Goal: Transaction & Acquisition: Purchase product/service

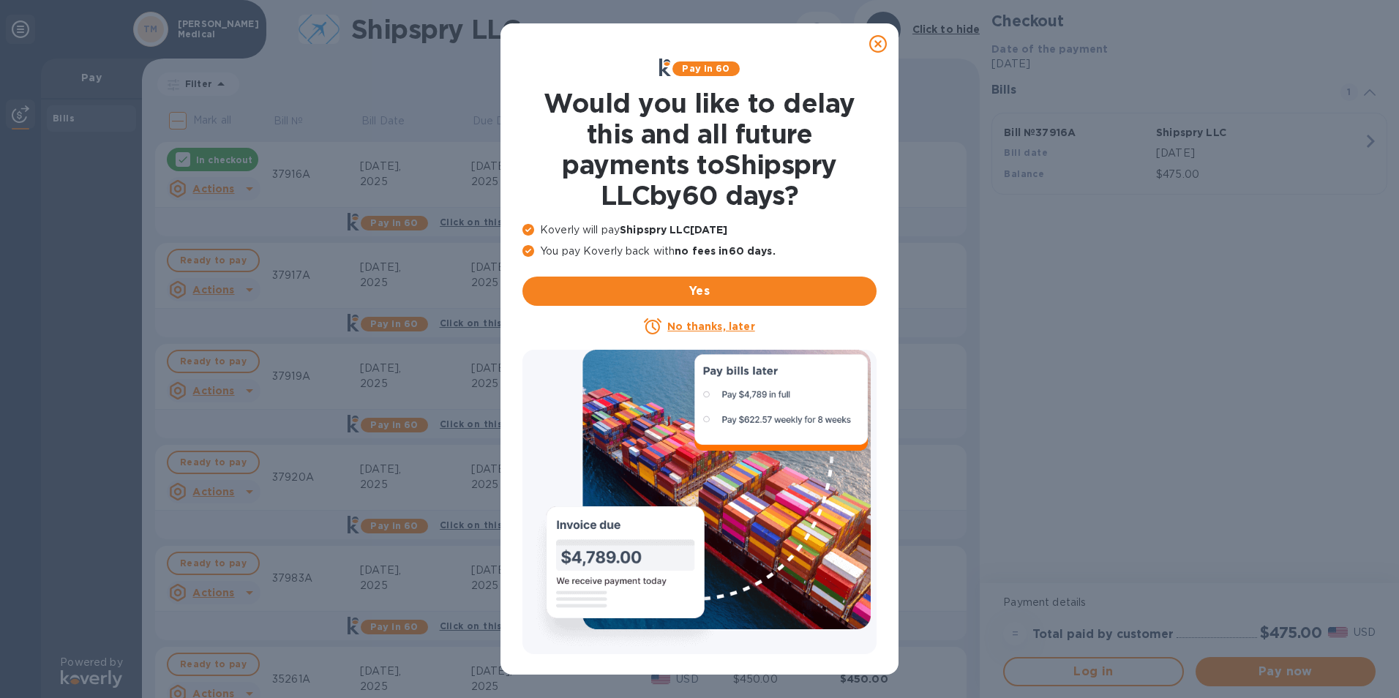
click at [689, 325] on u "No thanks, later" at bounding box center [711, 327] width 87 height 12
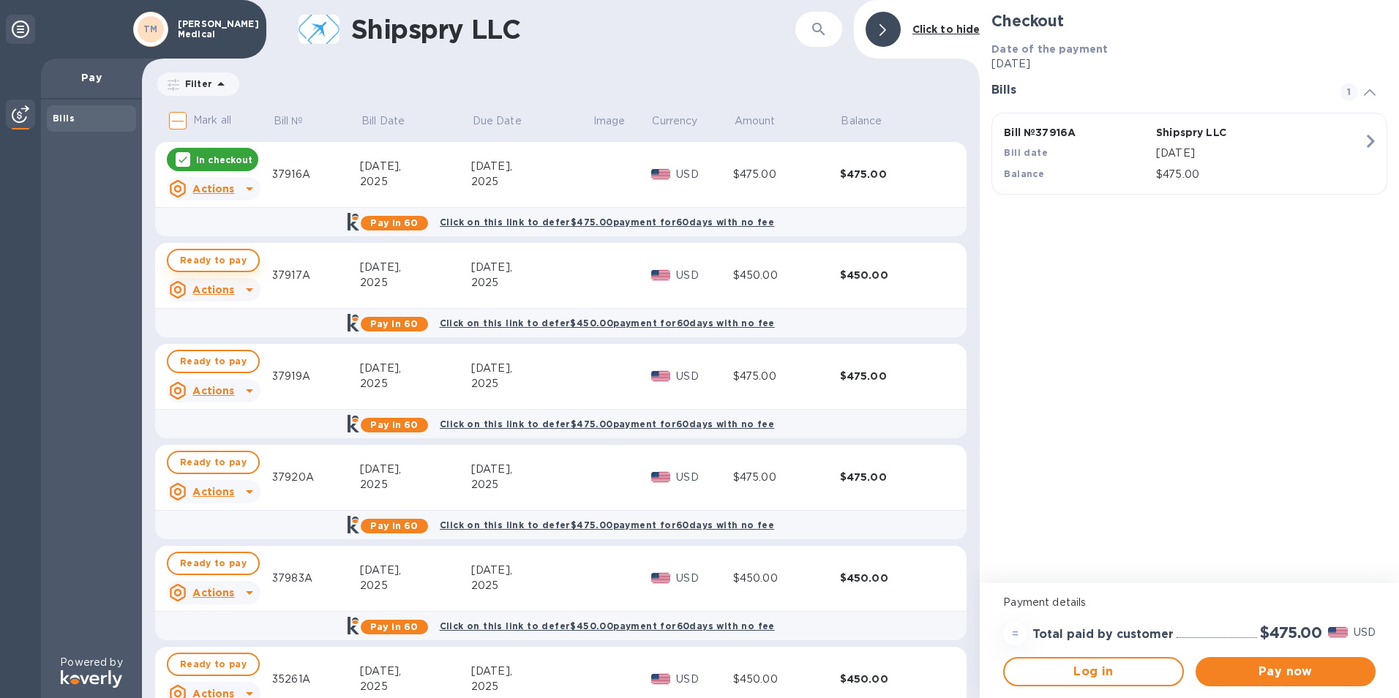
click at [201, 256] on span "Ready to pay" at bounding box center [213, 261] width 67 height 18
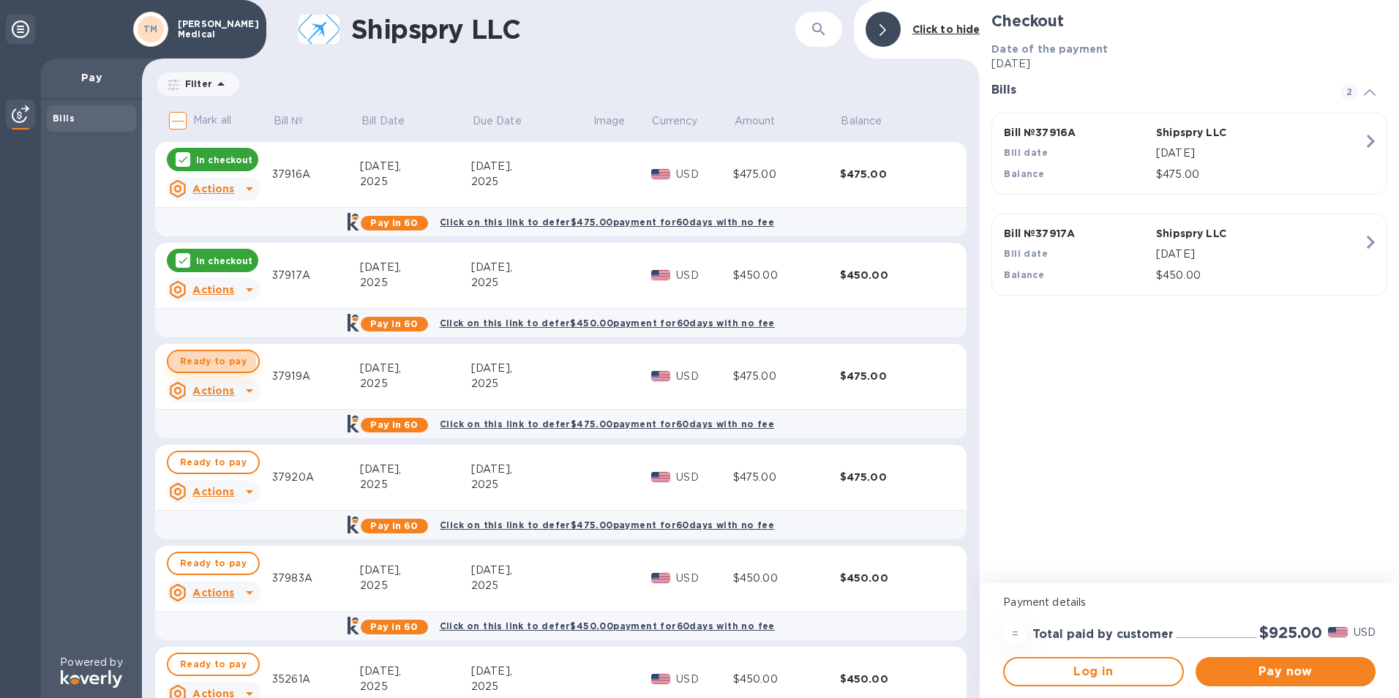
click at [207, 362] on span "Ready to pay" at bounding box center [213, 362] width 67 height 18
click at [206, 458] on span "Ready to pay" at bounding box center [213, 463] width 67 height 18
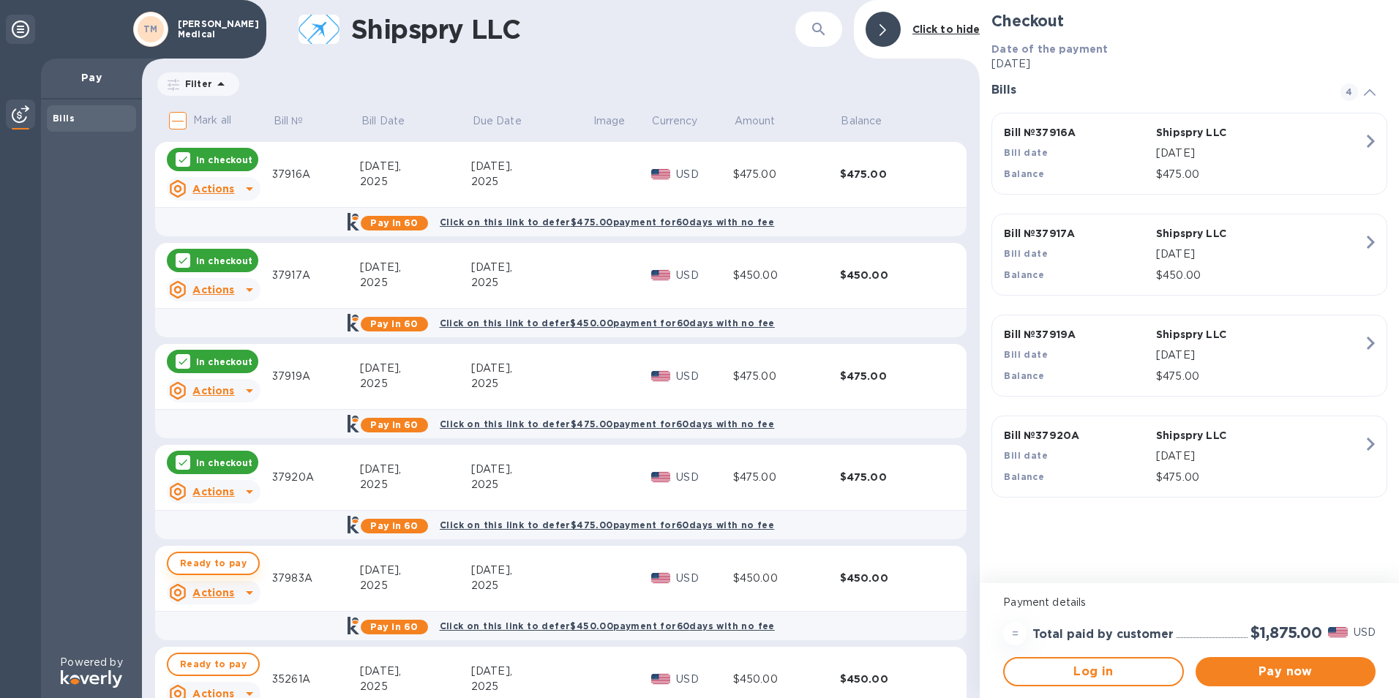
drag, startPoint x: 212, startPoint y: 562, endPoint x: 214, endPoint y: 577, distance: 14.8
click at [212, 563] on span "Ready to pay" at bounding box center [213, 564] width 67 height 18
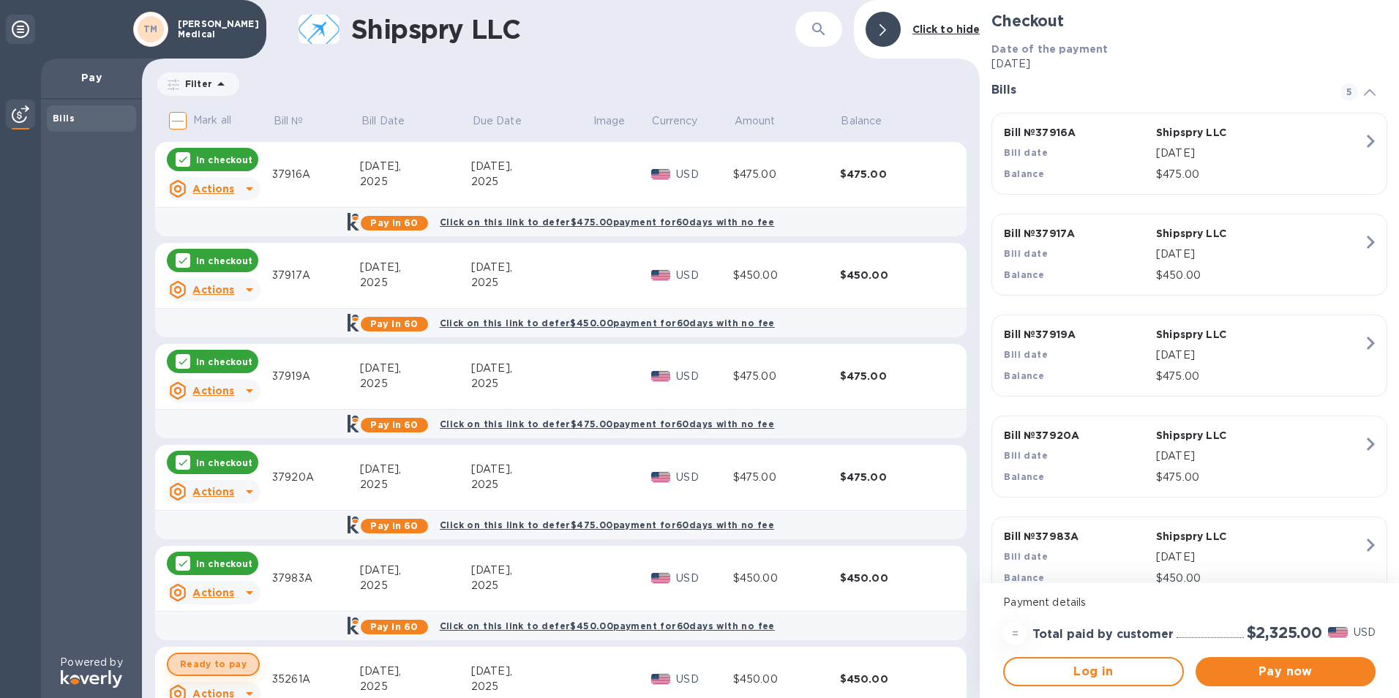
click at [218, 656] on span "Ready to pay" at bounding box center [213, 665] width 67 height 18
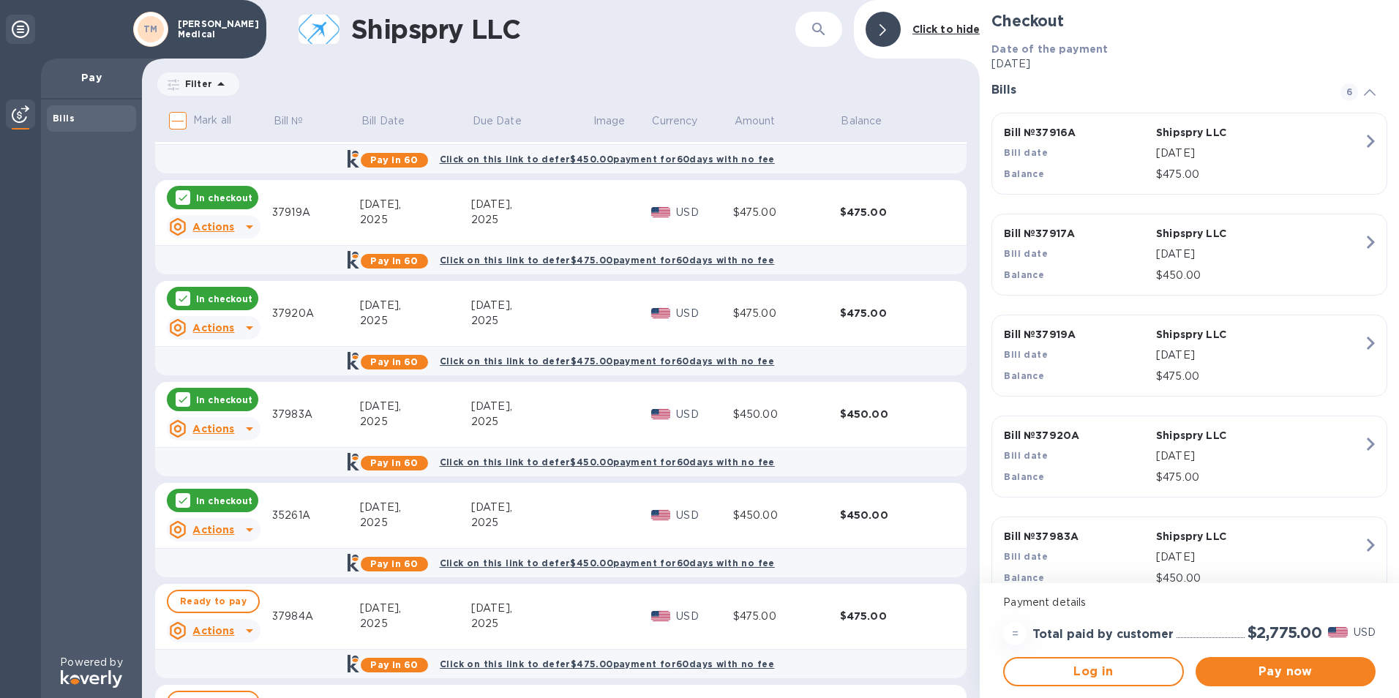
scroll to position [293, 0]
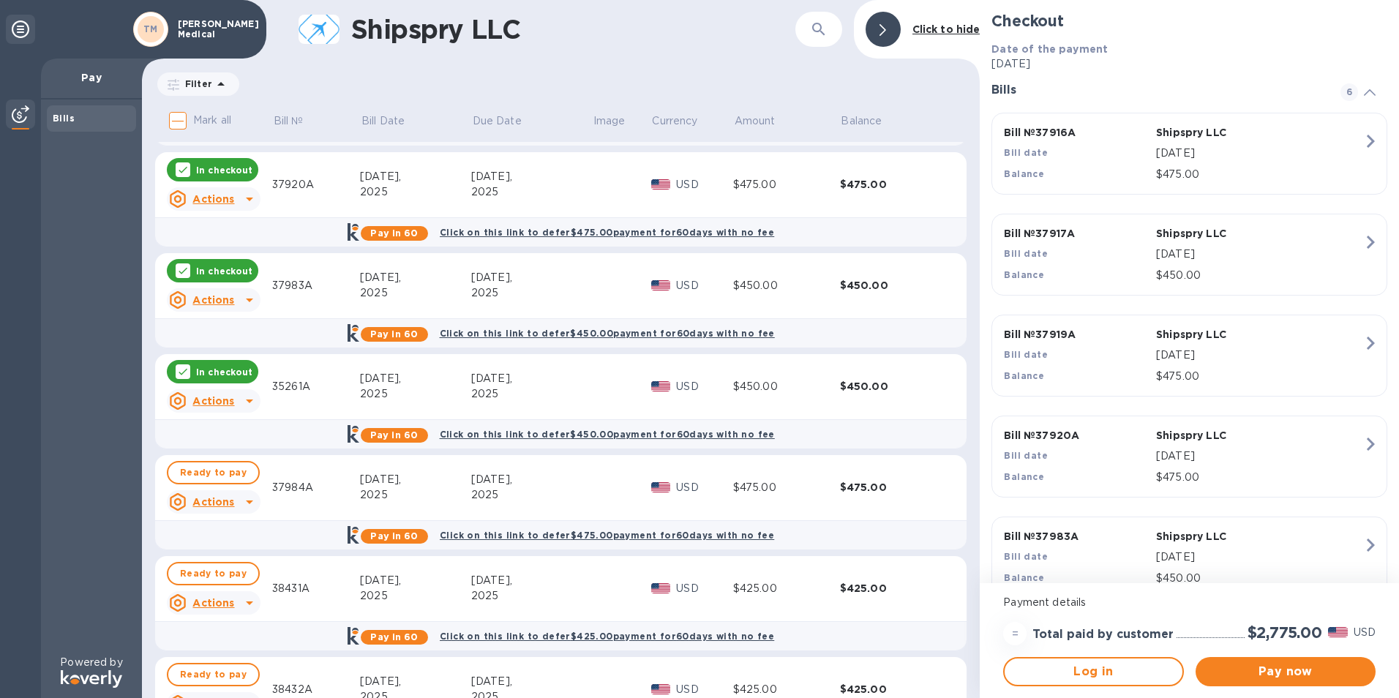
drag, startPoint x: 212, startPoint y: 466, endPoint x: 220, endPoint y: 487, distance: 22.3
click at [212, 466] on span "Ready to pay" at bounding box center [213, 473] width 67 height 18
click at [220, 573] on span "Ready to pay" at bounding box center [213, 574] width 67 height 18
click at [208, 673] on span "Ready to pay" at bounding box center [213, 675] width 67 height 18
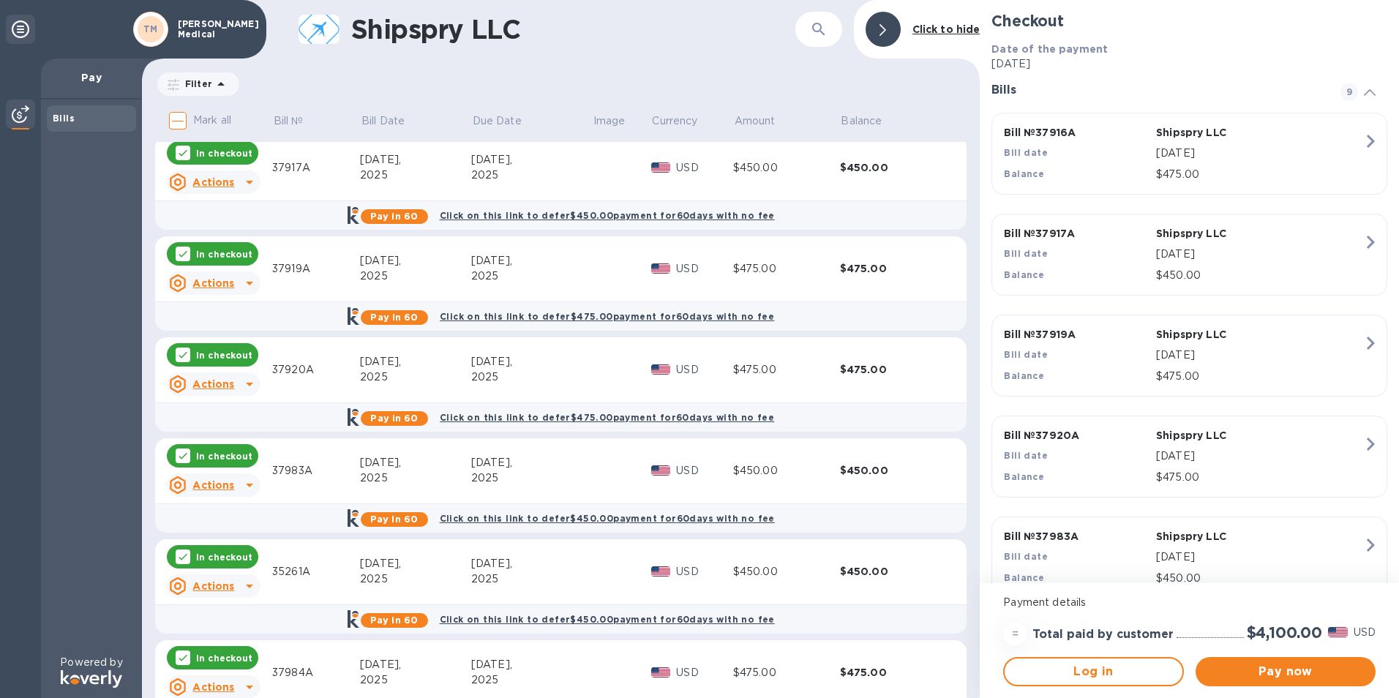
scroll to position [220, 0]
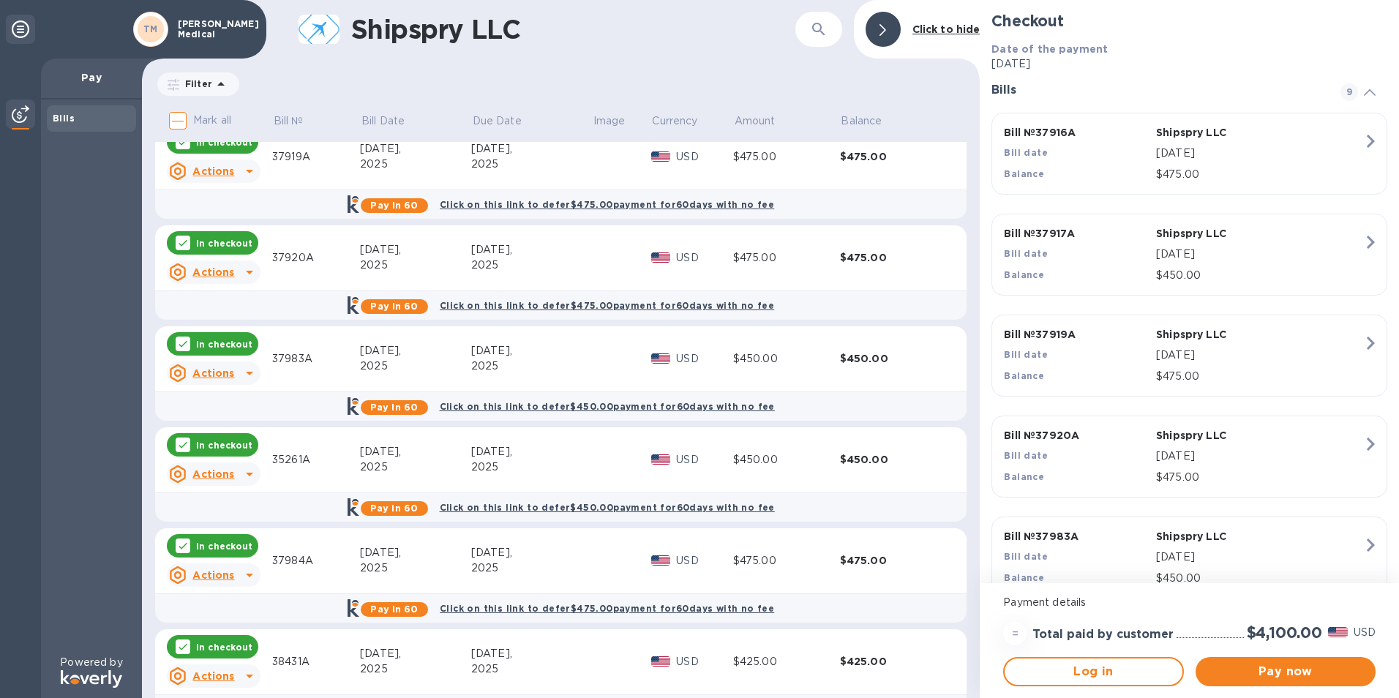
drag, startPoint x: 225, startPoint y: 649, endPoint x: 229, endPoint y: 629, distance: 20.1
click at [226, 649] on p "In checkout" at bounding box center [224, 647] width 56 height 12
click at [227, 553] on div "In checkout" at bounding box center [212, 545] width 91 height 23
click at [237, 449] on p "In checkout" at bounding box center [224, 445] width 56 height 12
click at [232, 350] on p "In checkout" at bounding box center [224, 344] width 56 height 12
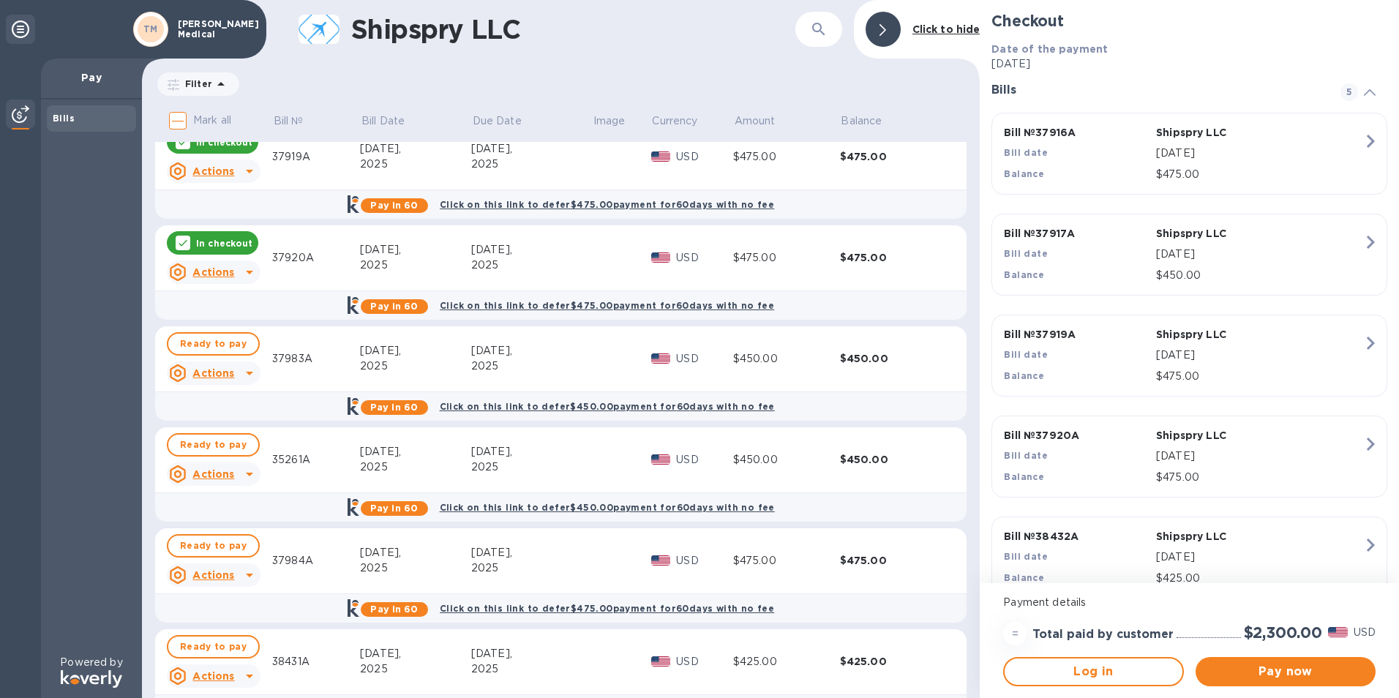
click at [233, 247] on p "In checkout" at bounding box center [224, 243] width 56 height 12
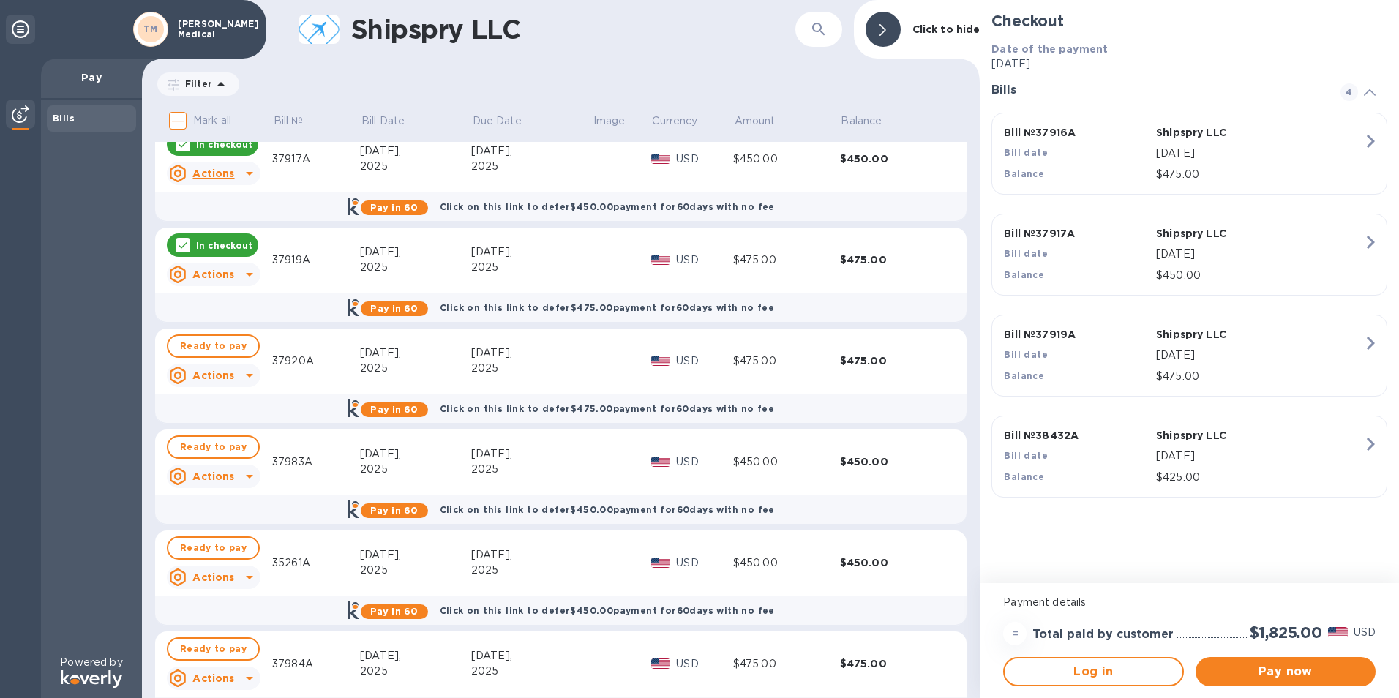
scroll to position [0, 0]
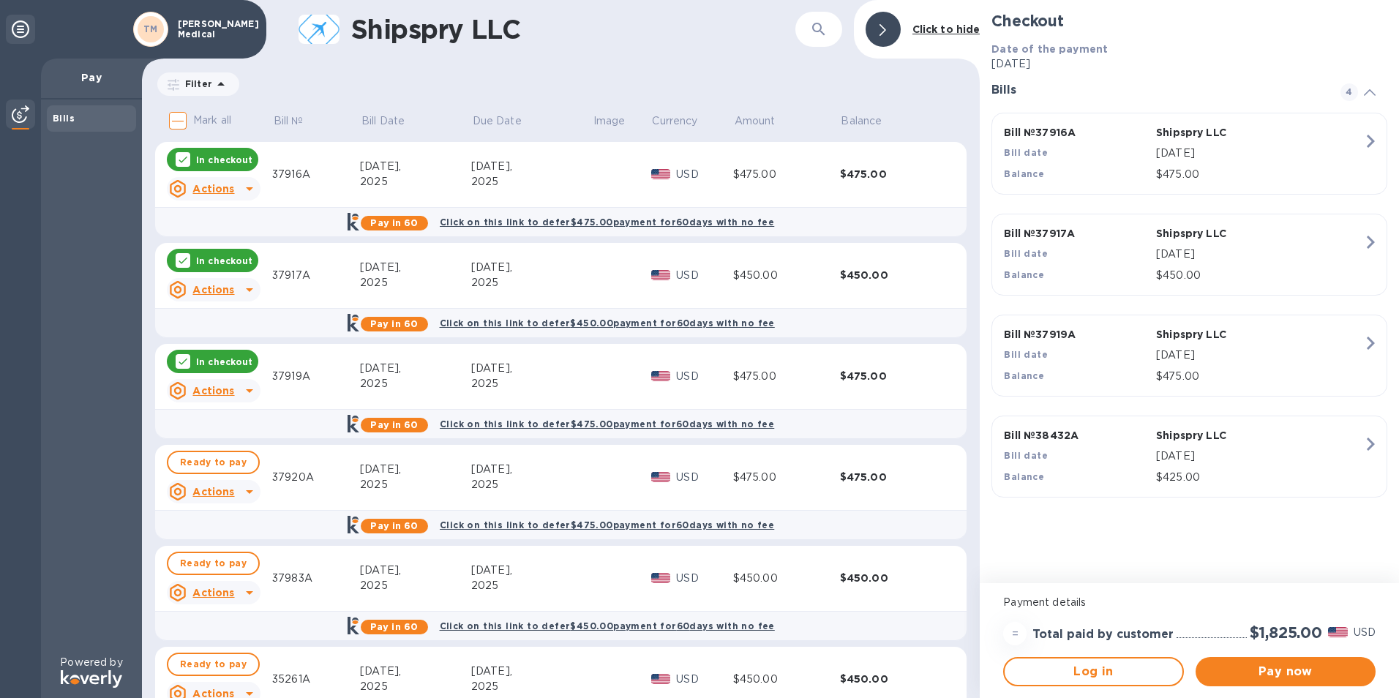
drag, startPoint x: 212, startPoint y: 354, endPoint x: 213, endPoint y: 341, distance: 13.2
click at [213, 350] on div "In checkout" at bounding box center [212, 361] width 91 height 23
click at [224, 253] on div "In checkout" at bounding box center [212, 260] width 91 height 23
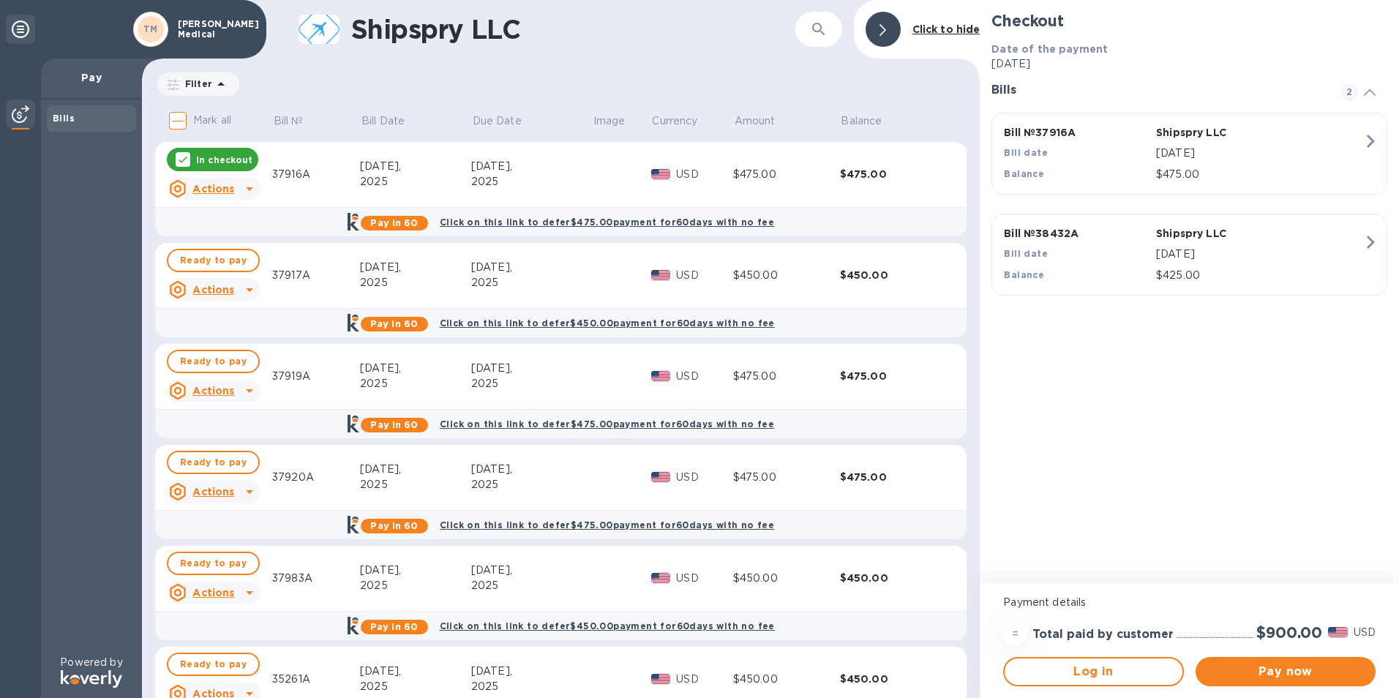
click at [235, 160] on p "In checkout" at bounding box center [224, 160] width 56 height 12
click at [210, 159] on span "Ready to pay" at bounding box center [213, 160] width 67 height 18
click at [212, 261] on span "Ready to pay" at bounding box center [213, 261] width 67 height 18
click at [223, 358] on span "Ready to pay" at bounding box center [213, 362] width 67 height 18
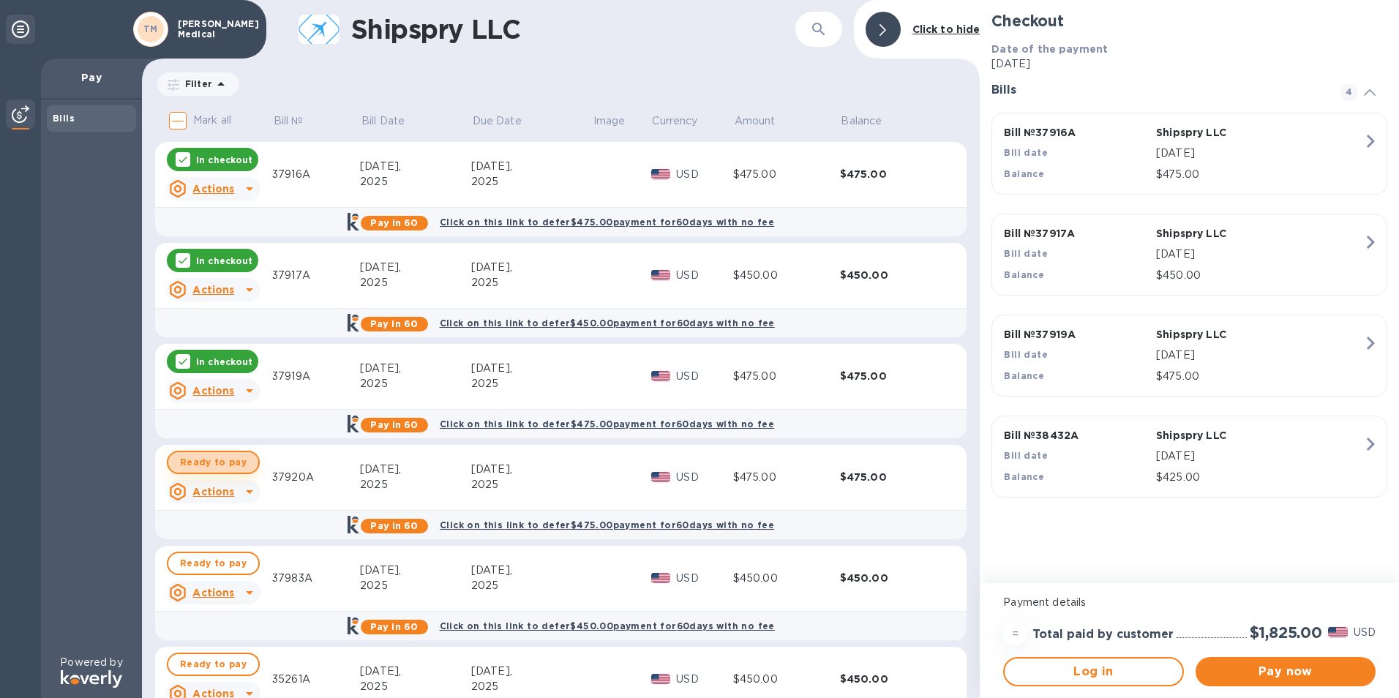
click at [219, 465] on span "Ready to pay" at bounding box center [213, 463] width 67 height 18
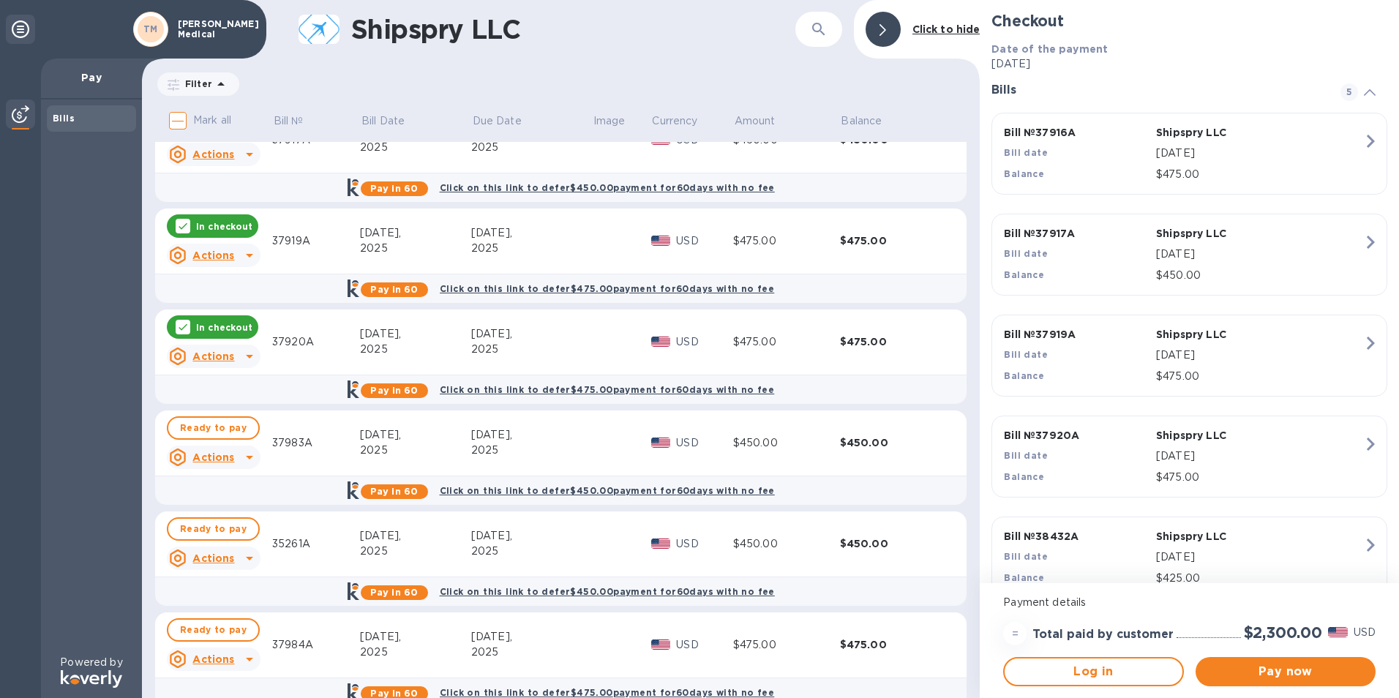
scroll to position [146, 0]
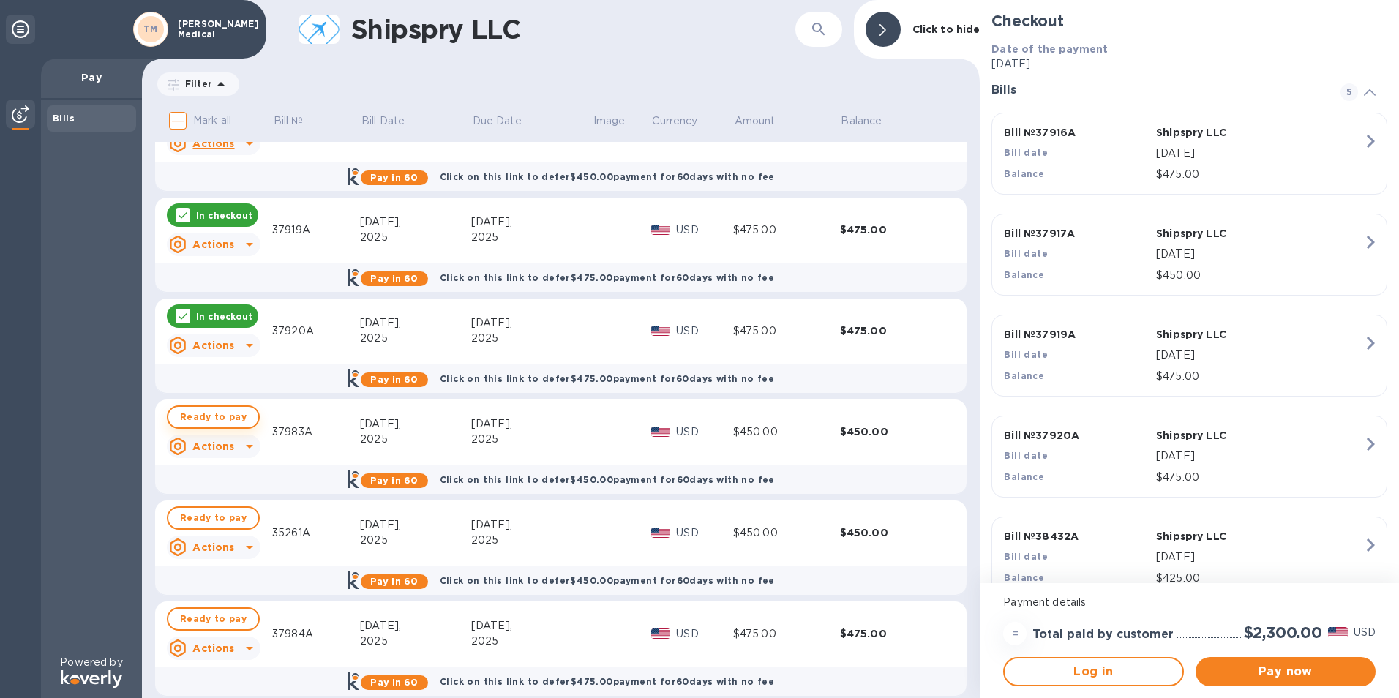
click at [237, 418] on span "Ready to pay" at bounding box center [213, 417] width 67 height 18
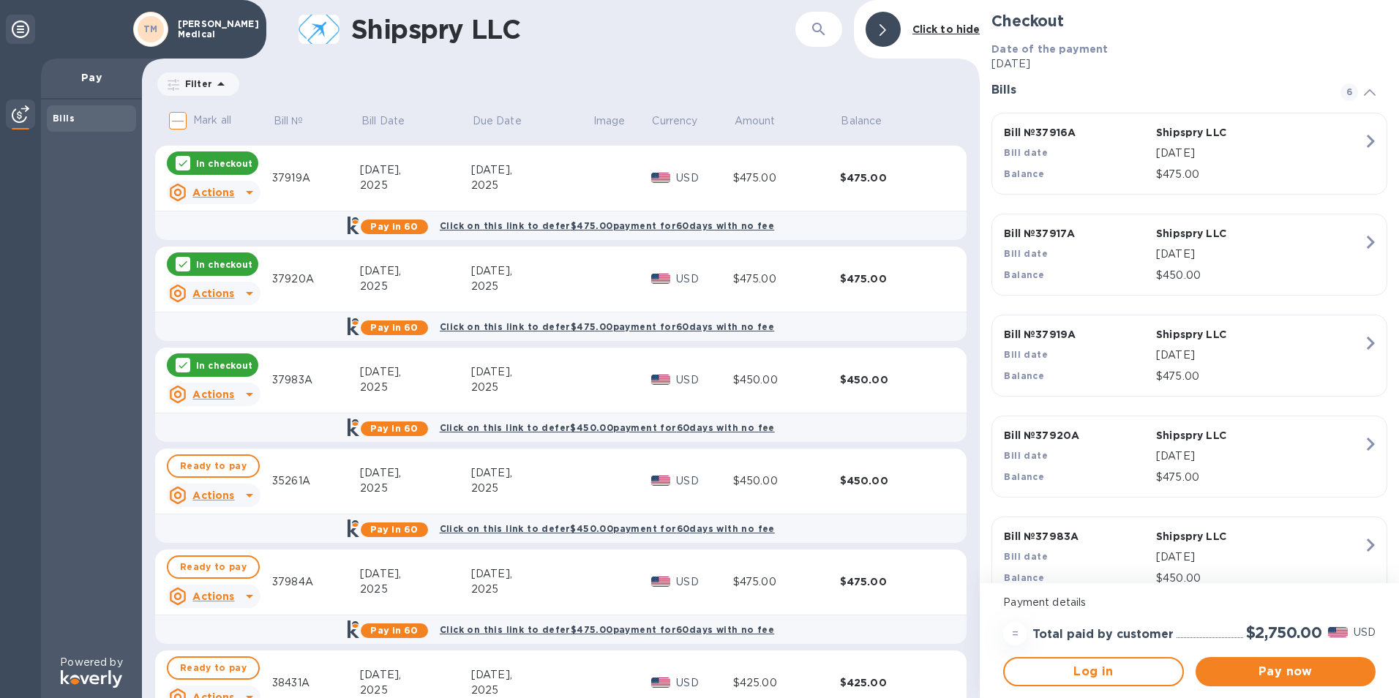
scroll to position [220, 0]
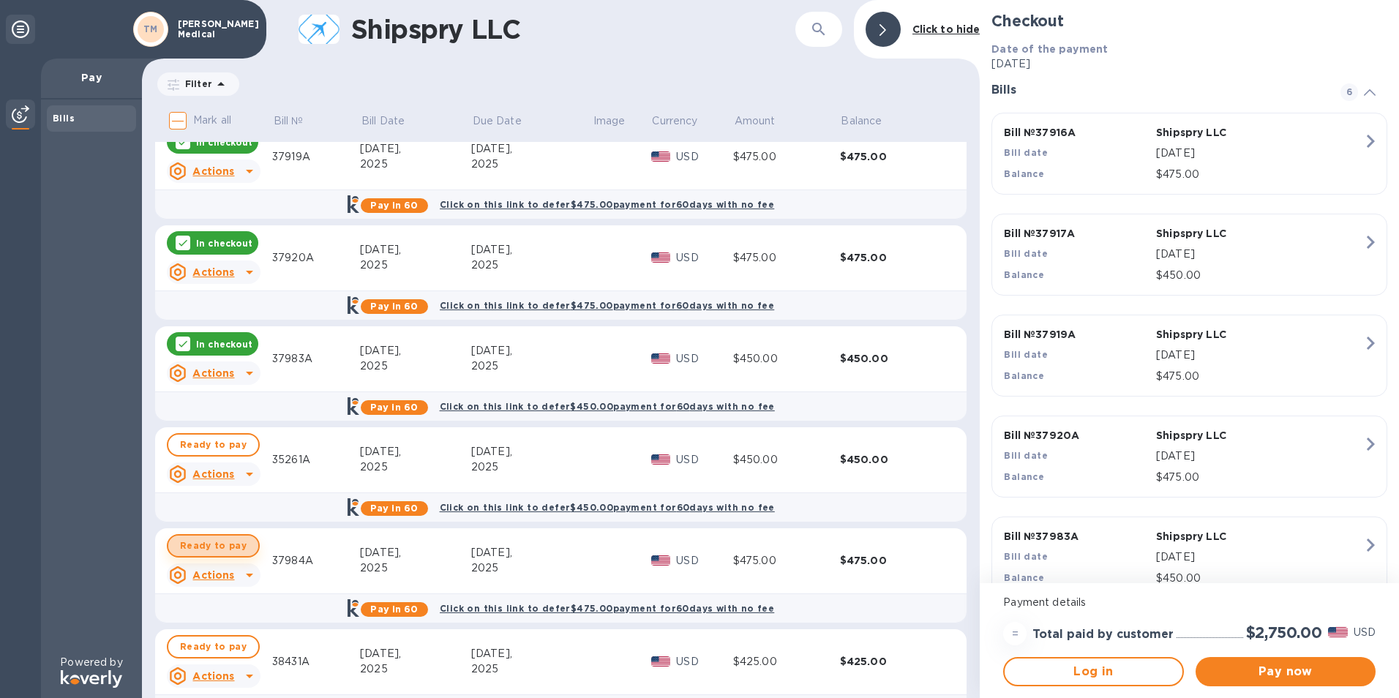
click at [218, 545] on span "Ready to pay" at bounding box center [213, 546] width 67 height 18
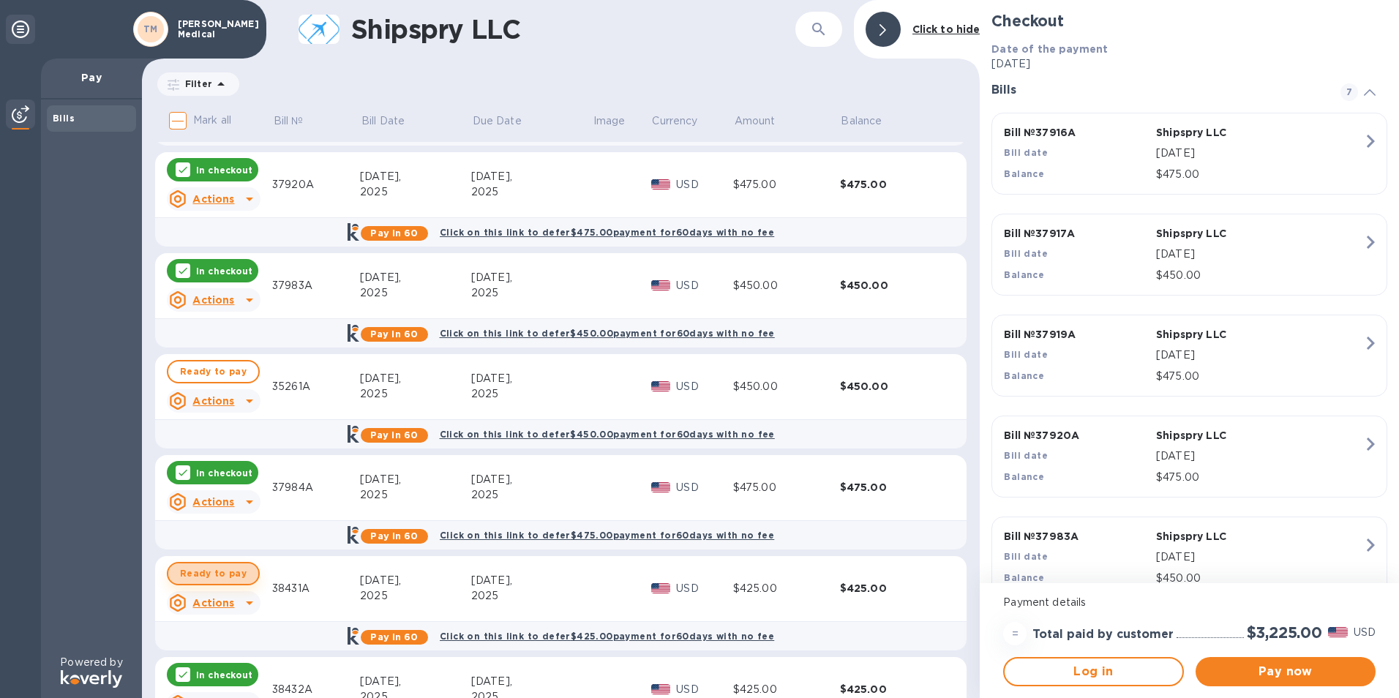
click at [218, 572] on span "Ready to pay" at bounding box center [213, 574] width 67 height 18
click at [1282, 673] on span "Pay now" at bounding box center [1286, 672] width 157 height 18
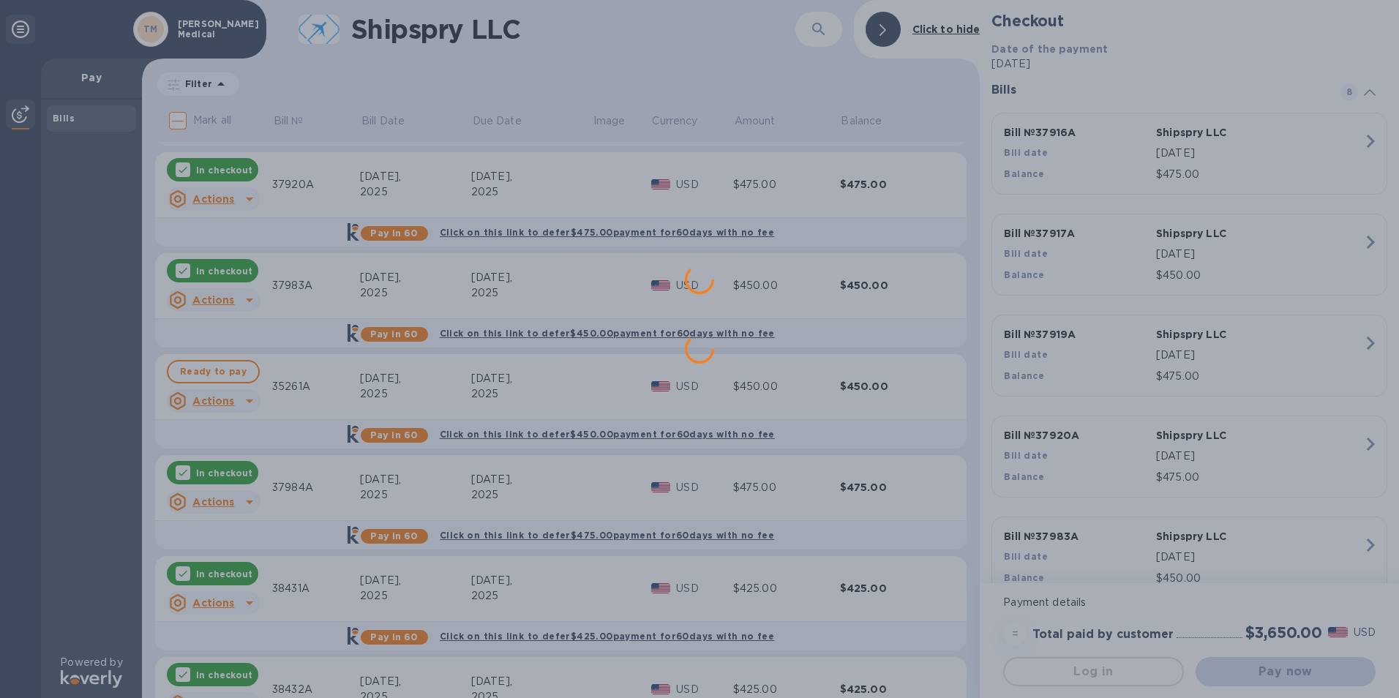
scroll to position [0, 0]
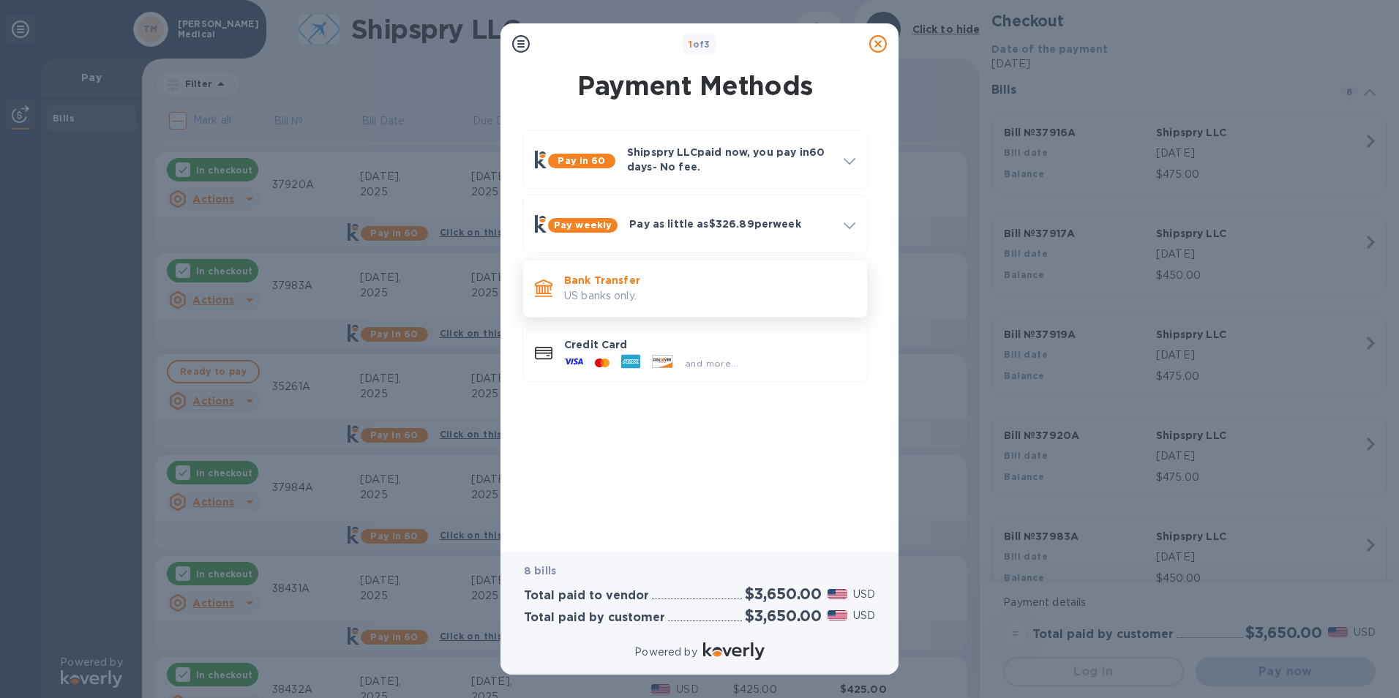
click at [622, 283] on p "Bank Transfer" at bounding box center [709, 280] width 291 height 15
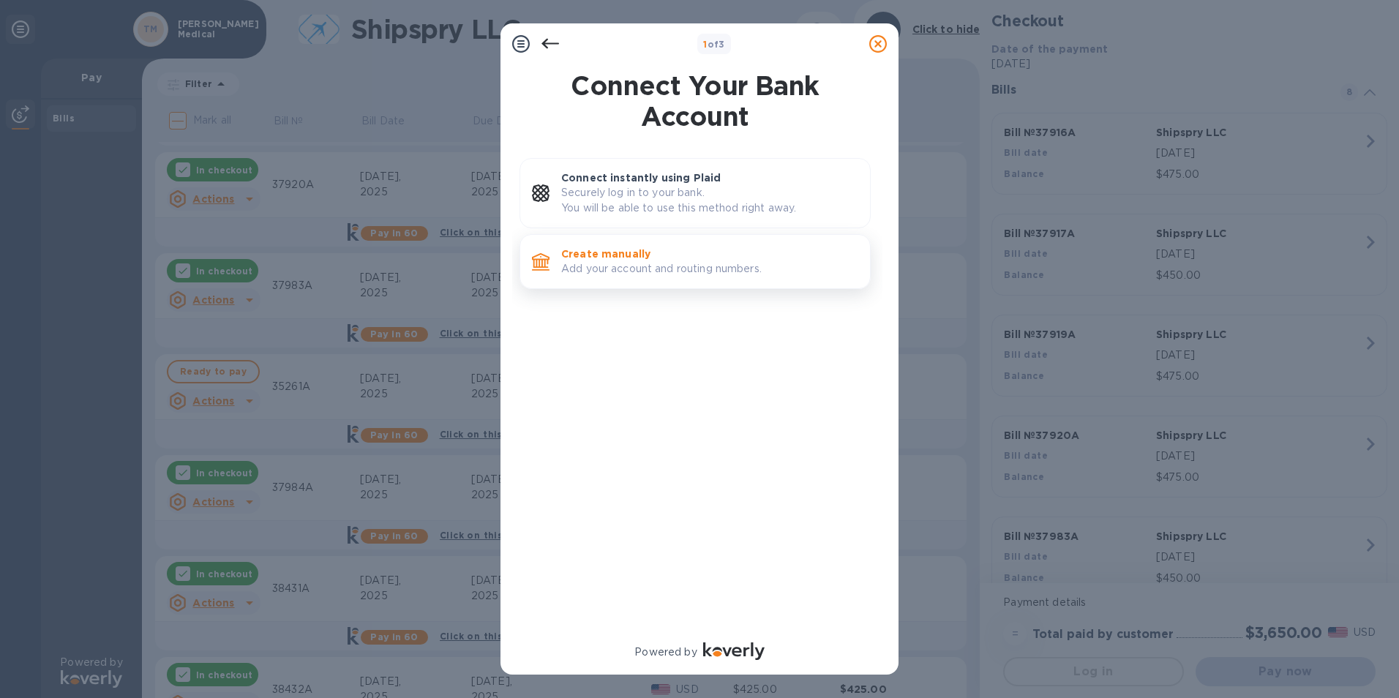
click at [605, 266] on p "Add your account and routing numbers." at bounding box center [709, 268] width 297 height 15
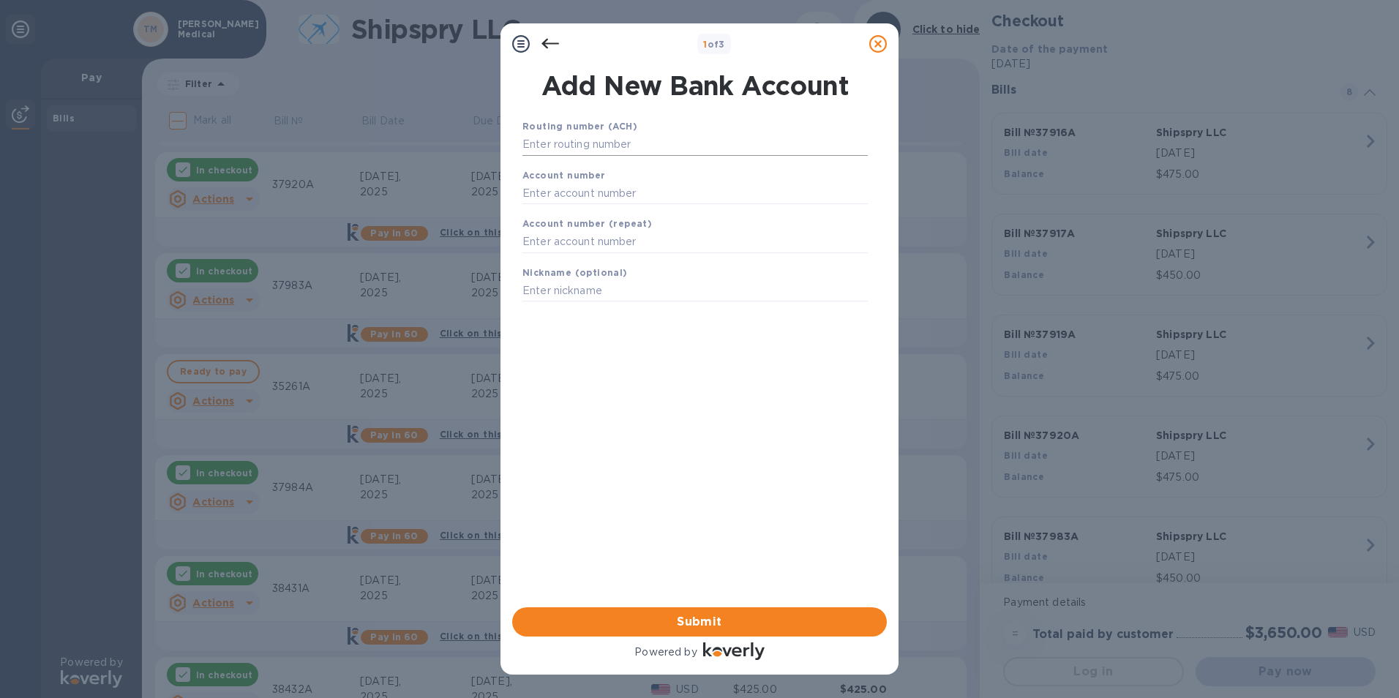
click at [601, 144] on input "text" at bounding box center [695, 145] width 345 height 22
type input "322271627"
click at [594, 215] on input "text" at bounding box center [695, 212] width 345 height 22
type input "932780023"
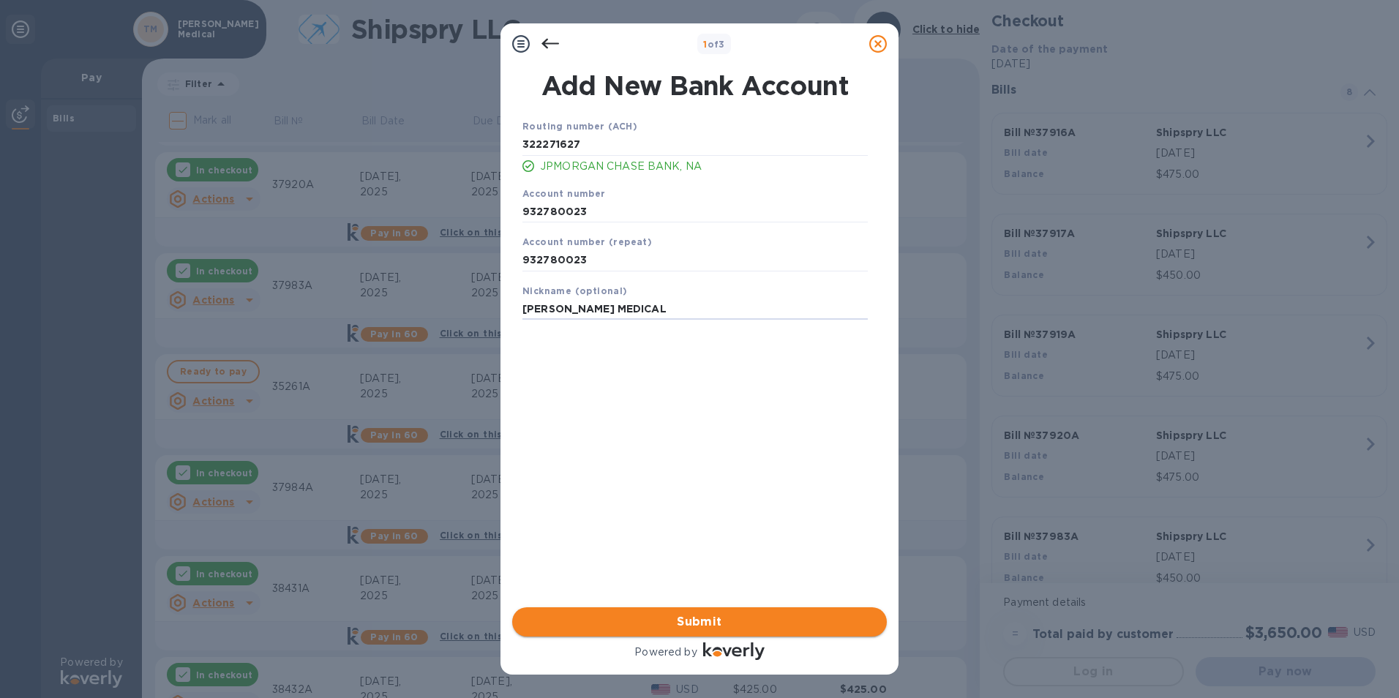
type input "[PERSON_NAME] MEDICAL"
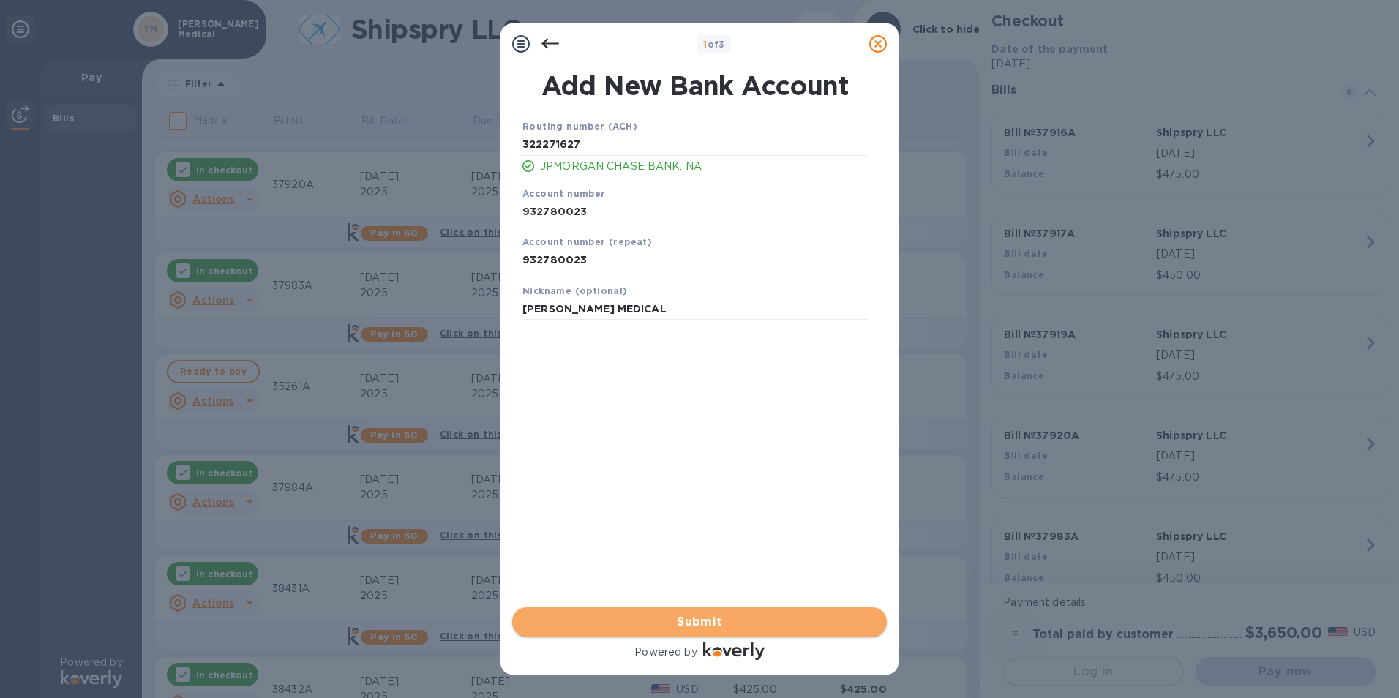
click at [693, 627] on span "Submit" at bounding box center [699, 622] width 351 height 18
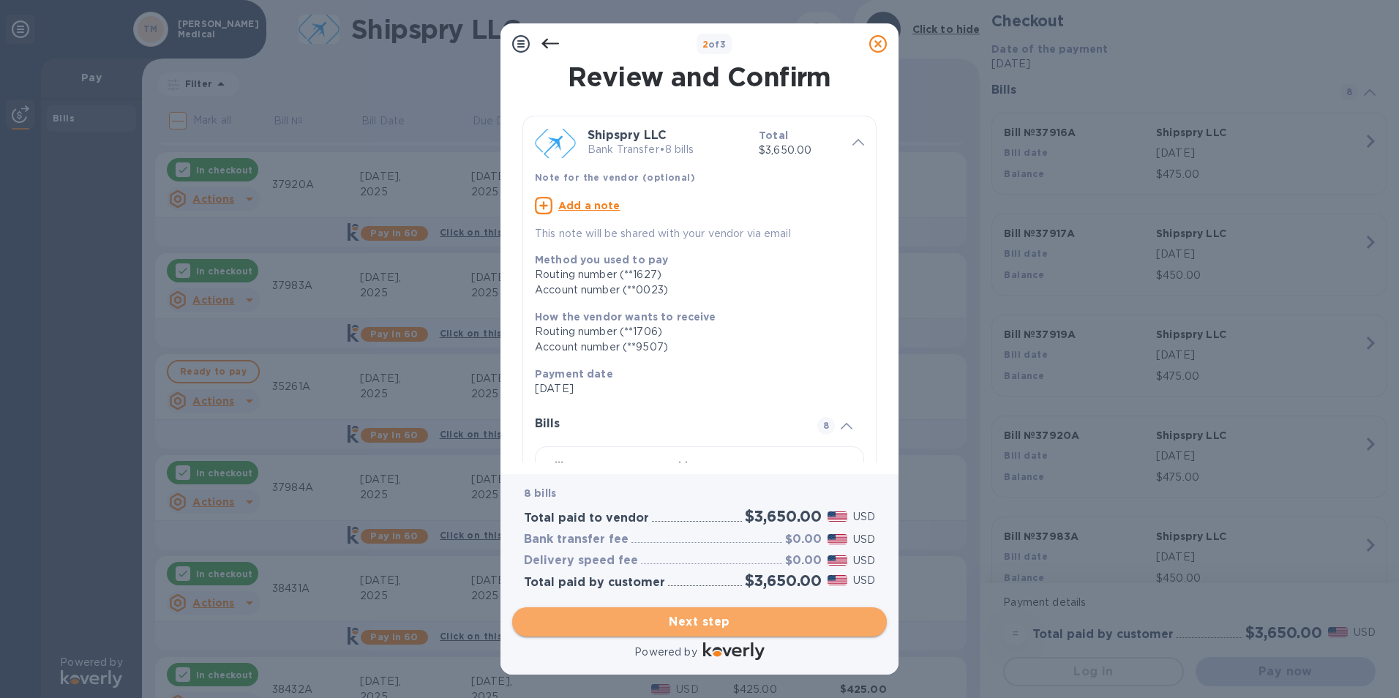
click at [702, 624] on span "Next step" at bounding box center [699, 622] width 351 height 18
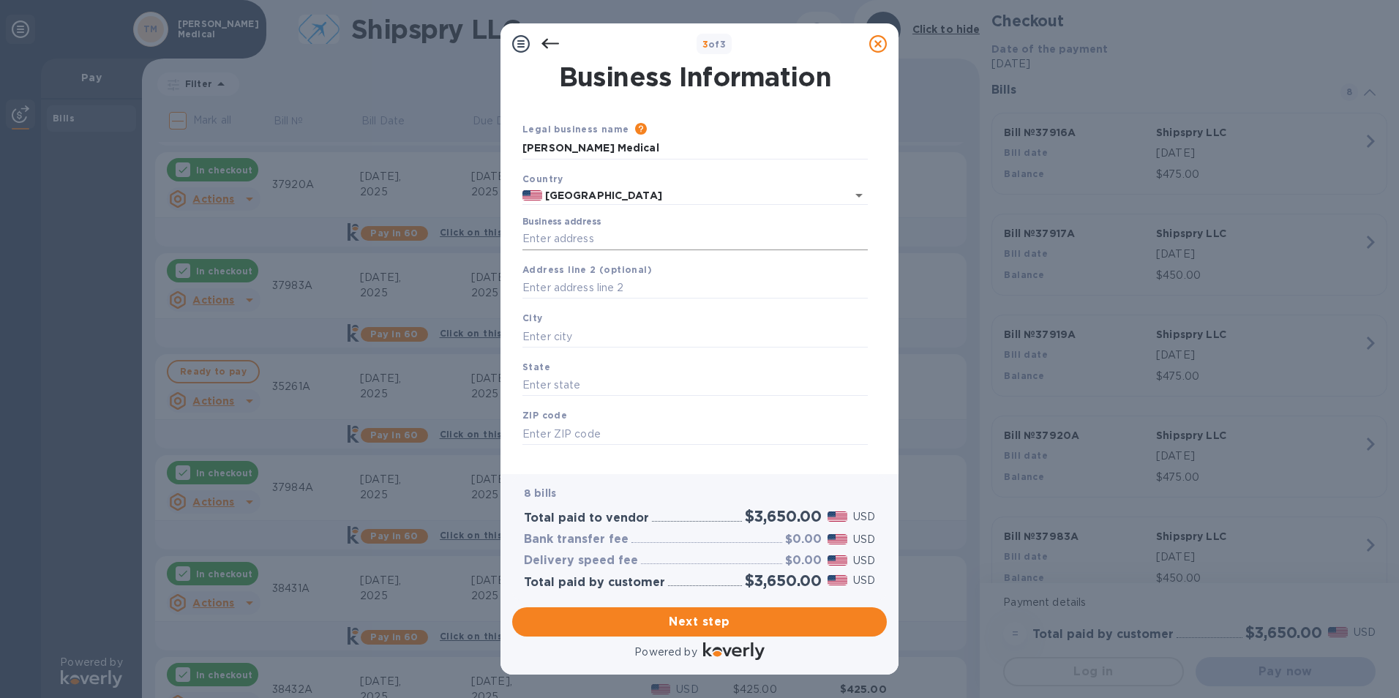
click at [585, 242] on input "Business address" at bounding box center [695, 239] width 345 height 22
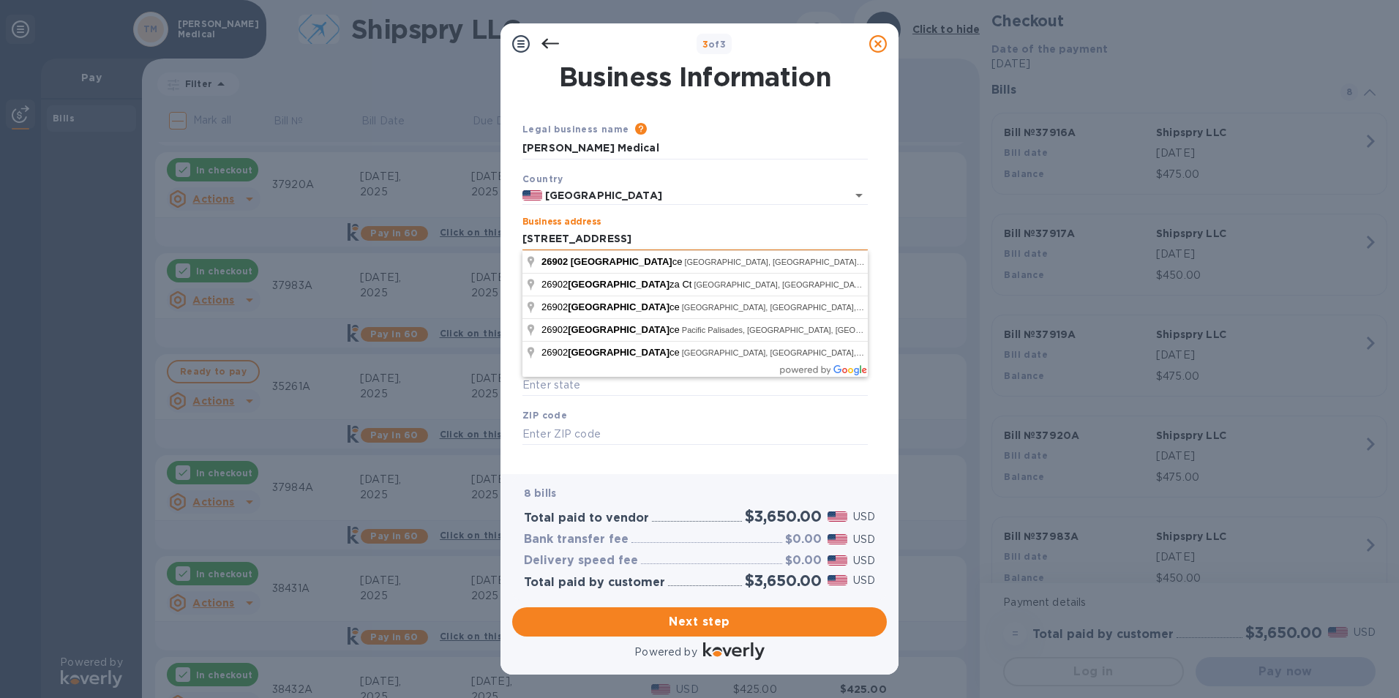
type input "[STREET_ADDRESS]"
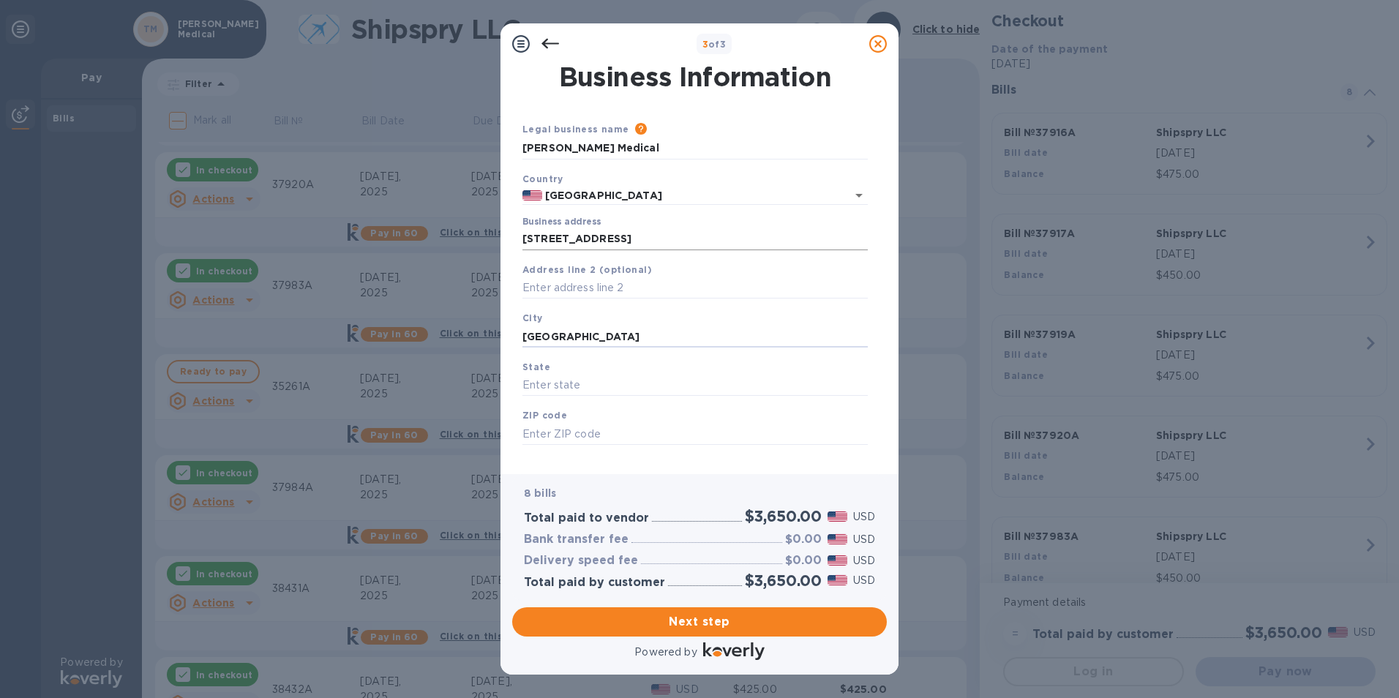
type input "[GEOGRAPHIC_DATA]"
type input "CA"
type input "92630"
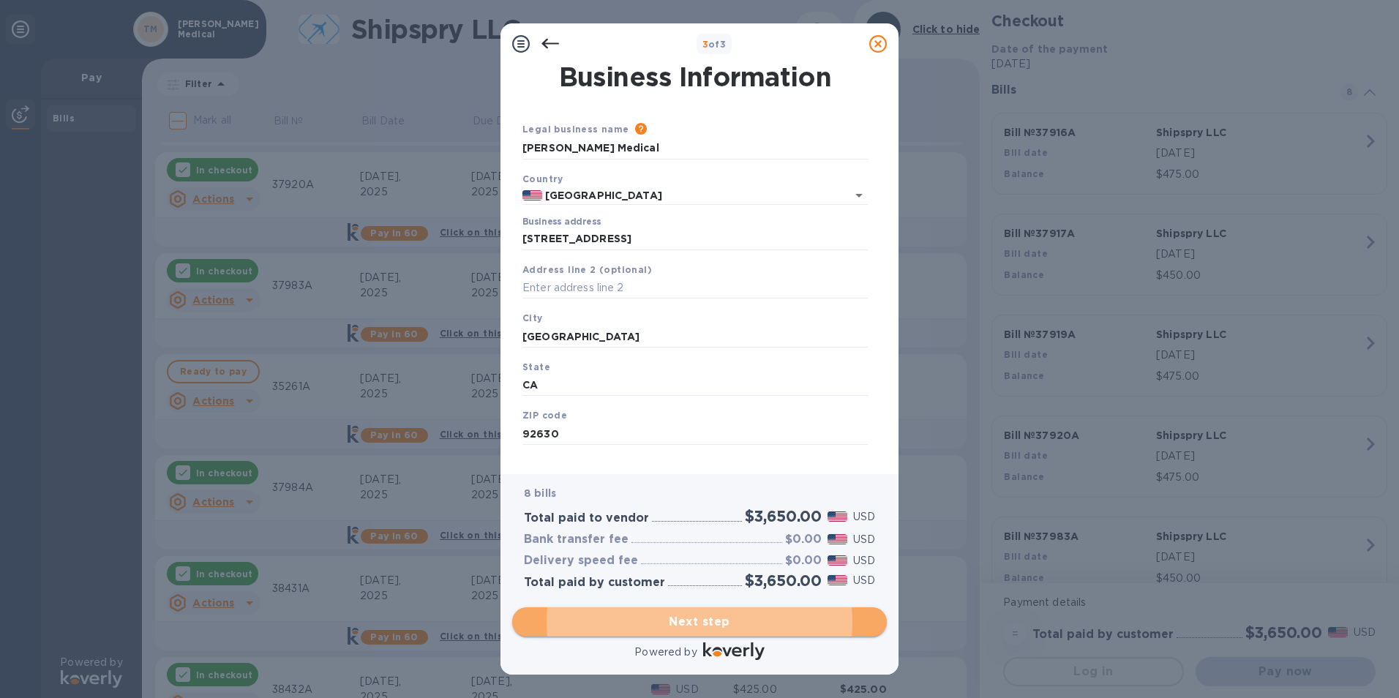
click at [688, 616] on span "Next step" at bounding box center [699, 622] width 351 height 18
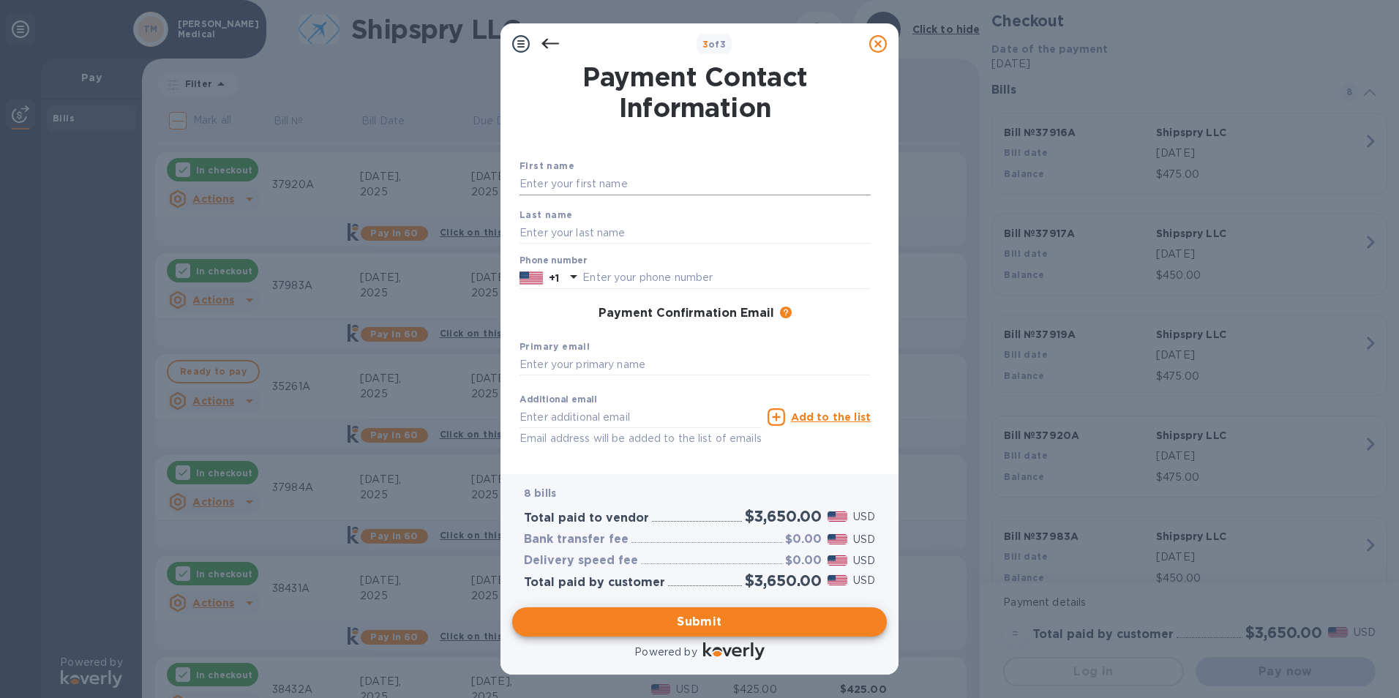
click at [553, 184] on input "text" at bounding box center [695, 184] width 351 height 22
type input "AJ"
type input "[PERSON_NAME]"
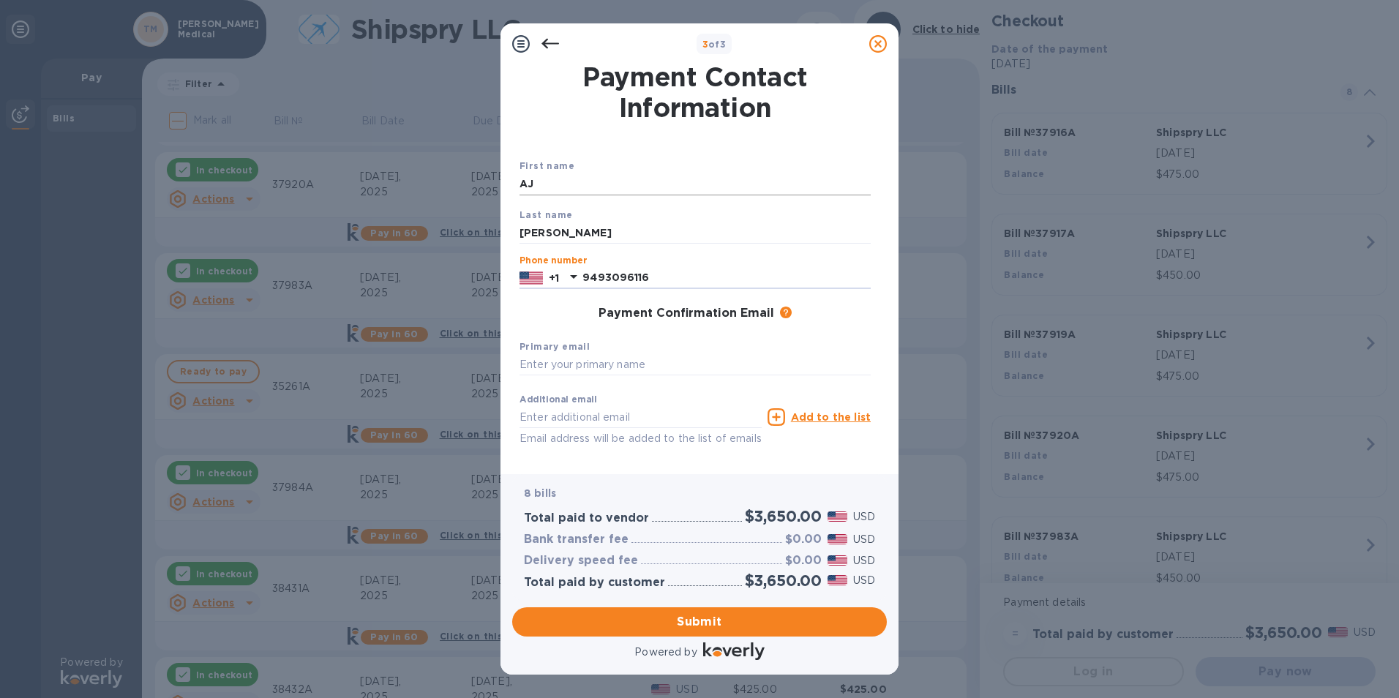
type input "9493096116"
type input "[EMAIL_ADDRESS][DOMAIN_NAME]"
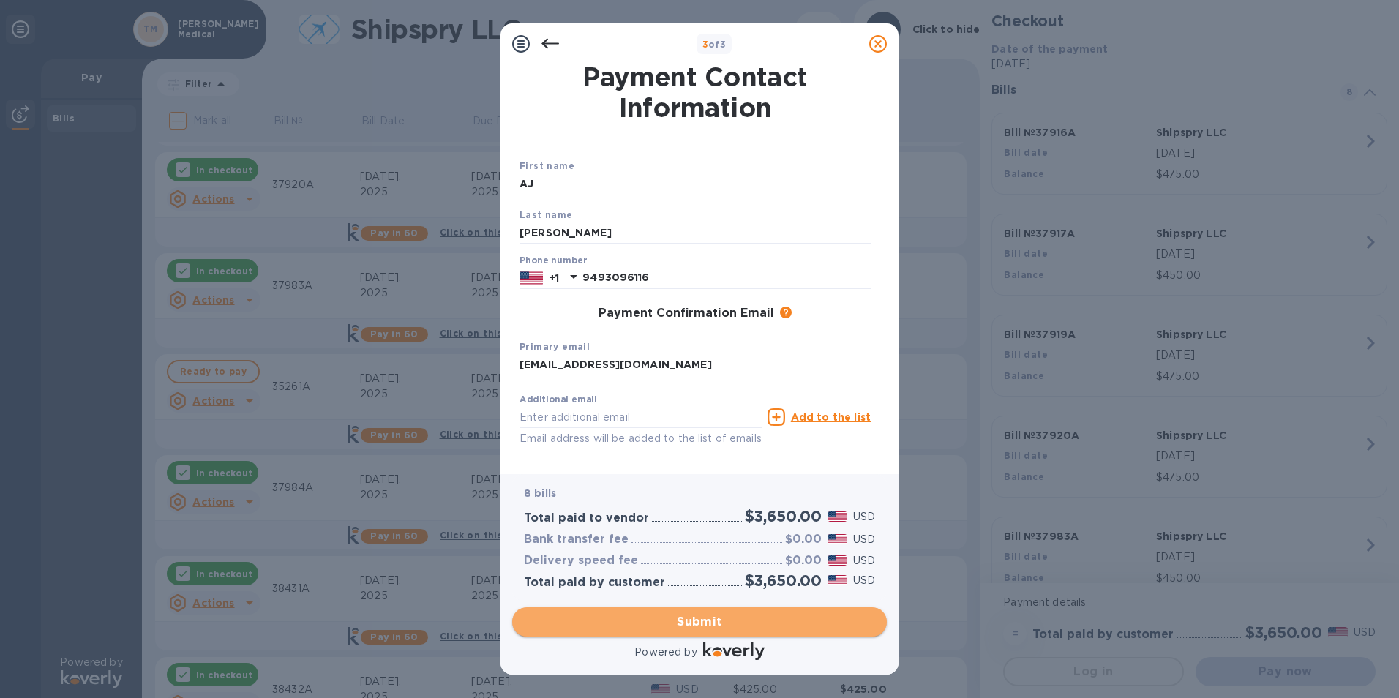
click at [692, 619] on span "Submit" at bounding box center [699, 622] width 351 height 18
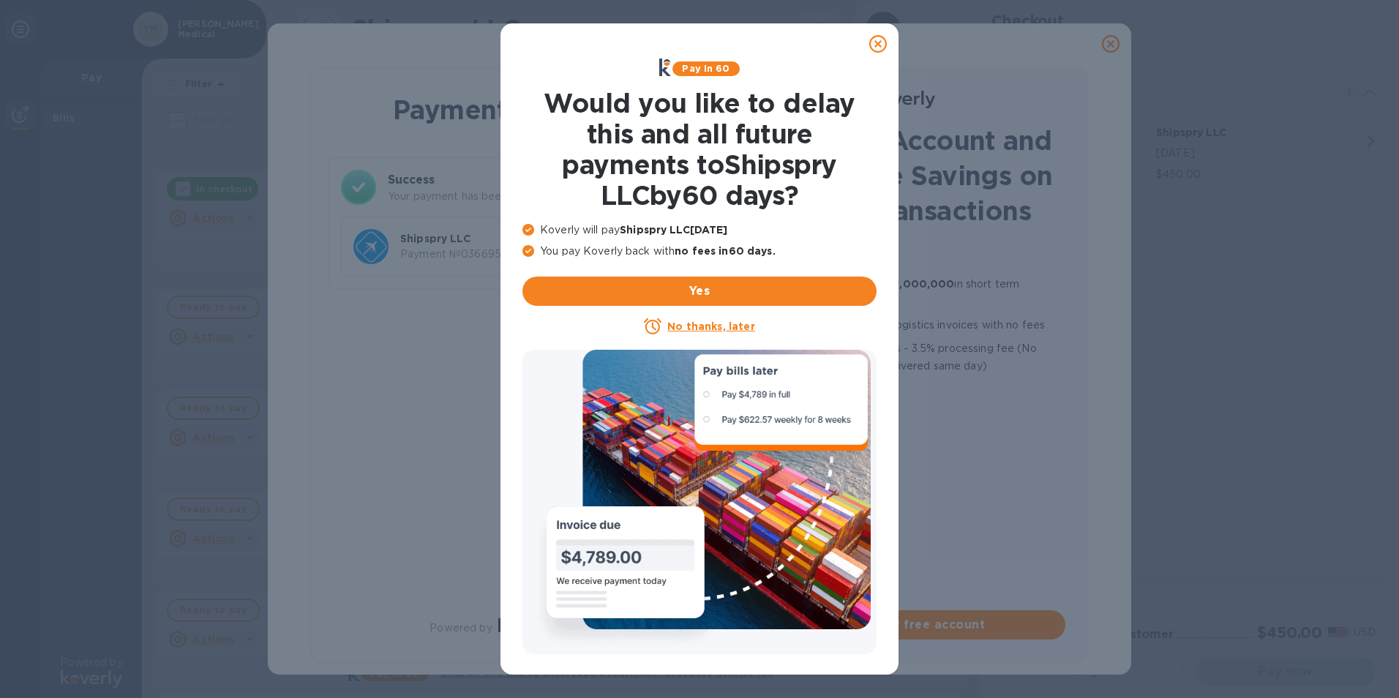
click at [703, 327] on u "No thanks, later" at bounding box center [711, 327] width 87 height 12
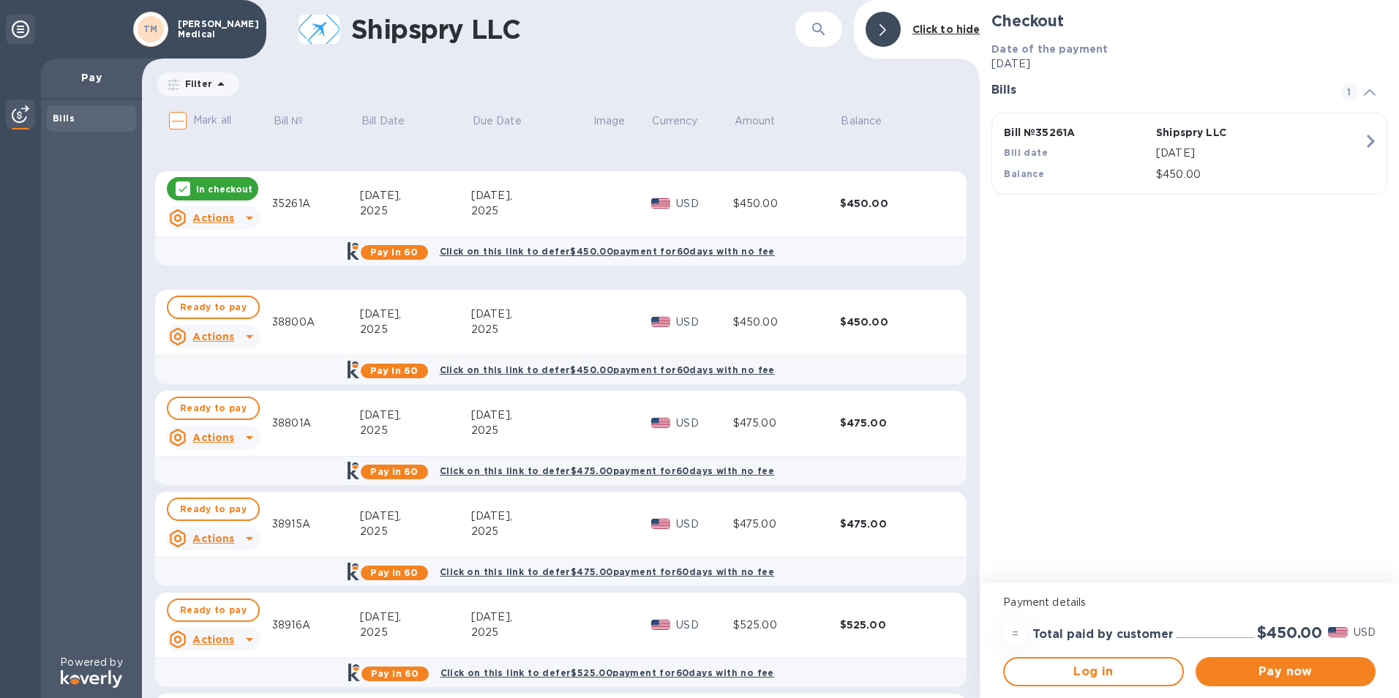
click at [541, 86] on div "Filter Amount" at bounding box center [561, 84] width 812 height 28
